Goal: Check status: Check status

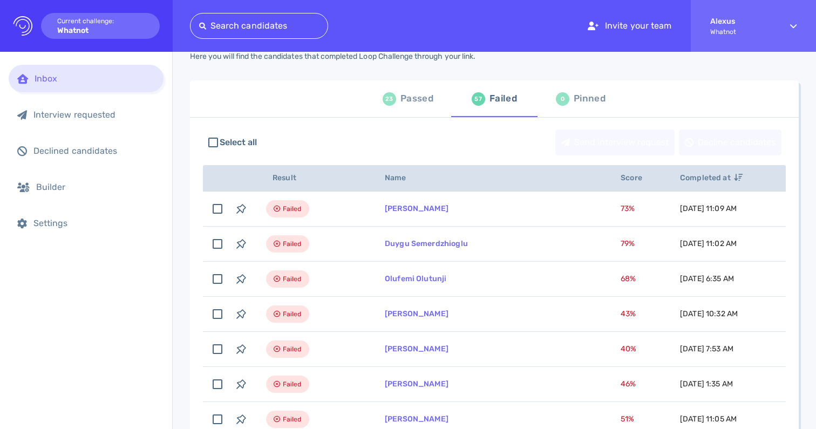
scroll to position [42, 0]
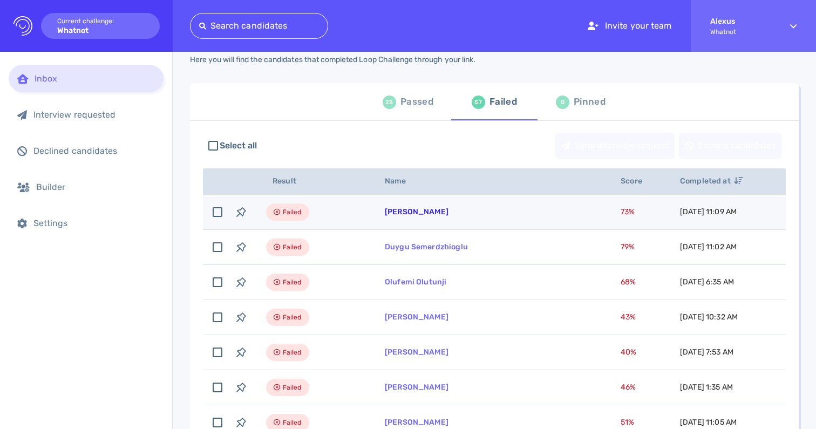
click at [408, 216] on link "[PERSON_NAME]" at bounding box center [417, 211] width 64 height 9
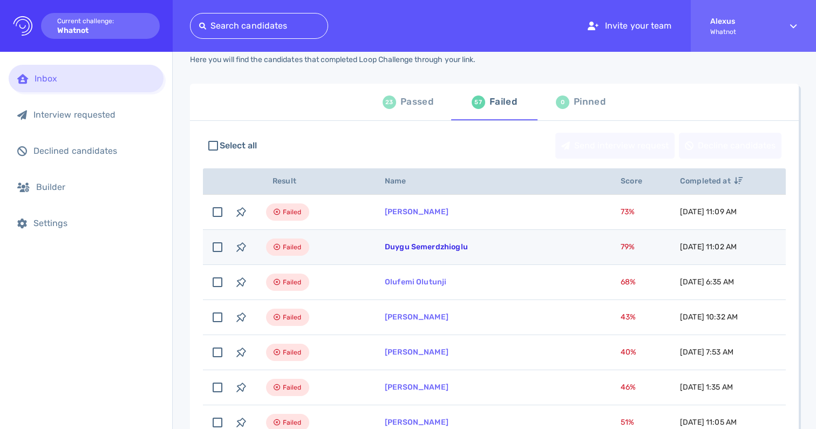
click at [394, 248] on link "Duygu Semerdzhioglu" at bounding box center [426, 246] width 83 height 9
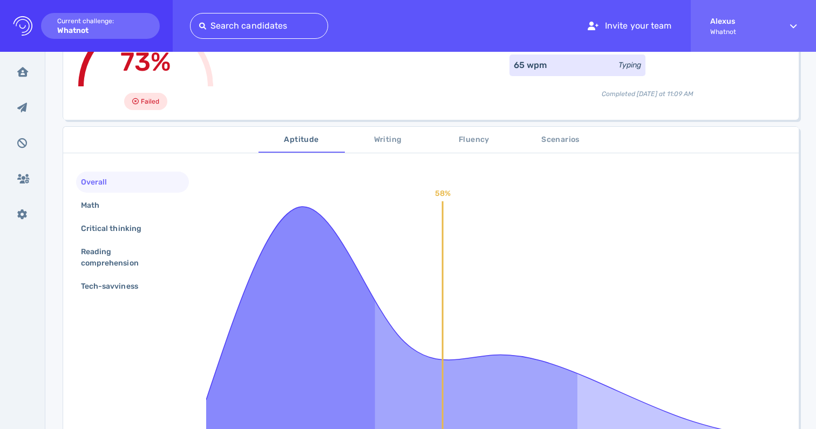
scroll to position [91, 0]
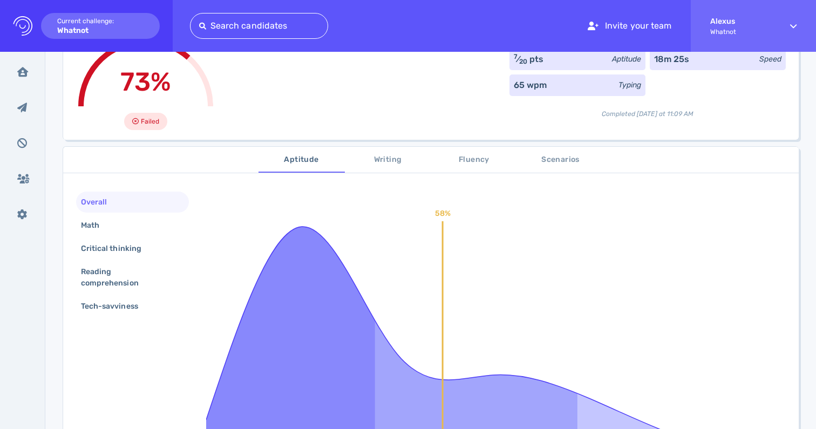
click at [577, 165] on span "Scenarios" at bounding box center [560, 159] width 73 height 13
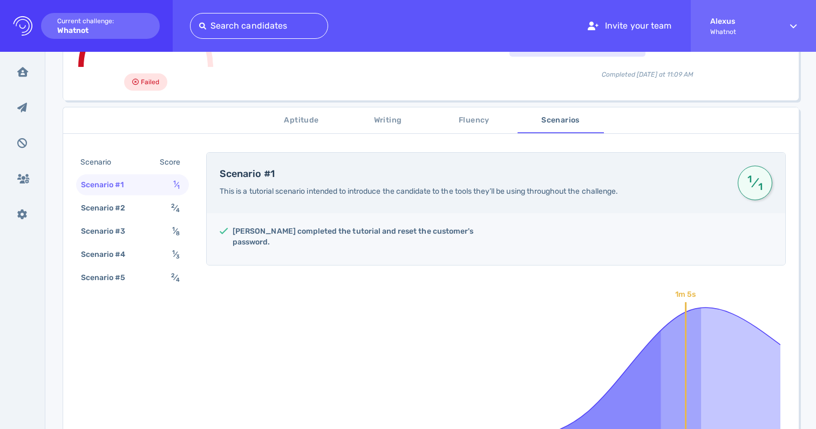
scroll to position [0, 0]
